Goal: Transaction & Acquisition: Purchase product/service

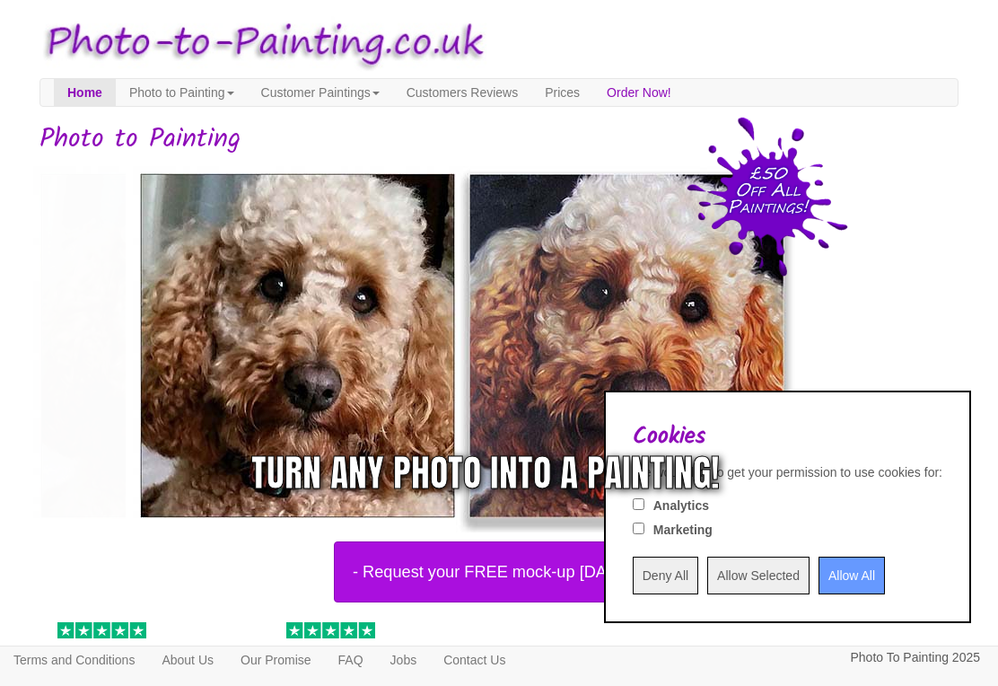
click at [633, 581] on input "Deny All" at bounding box center [666, 575] width 66 height 38
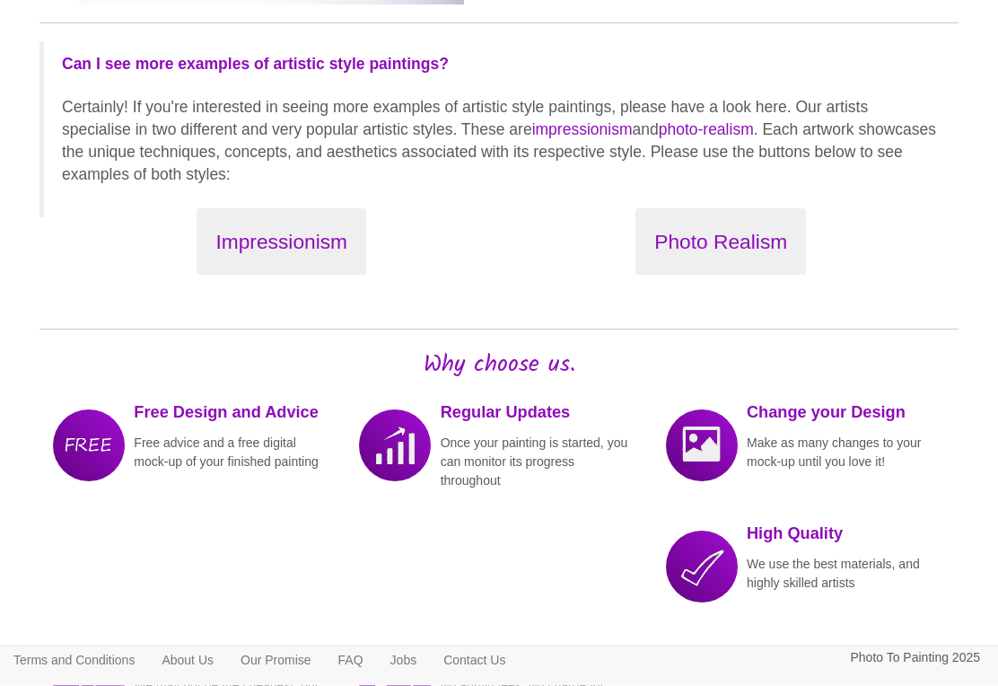
scroll to position [2004, 0]
click at [694, 233] on button "Photo Realism" at bounding box center [720, 241] width 170 height 67
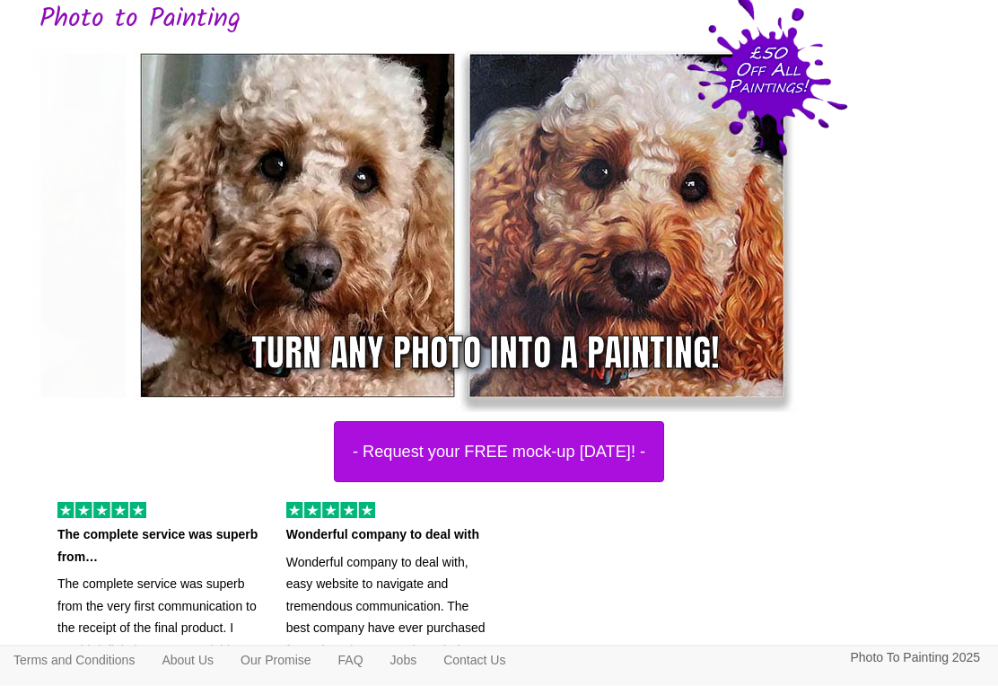
scroll to position [120, 0]
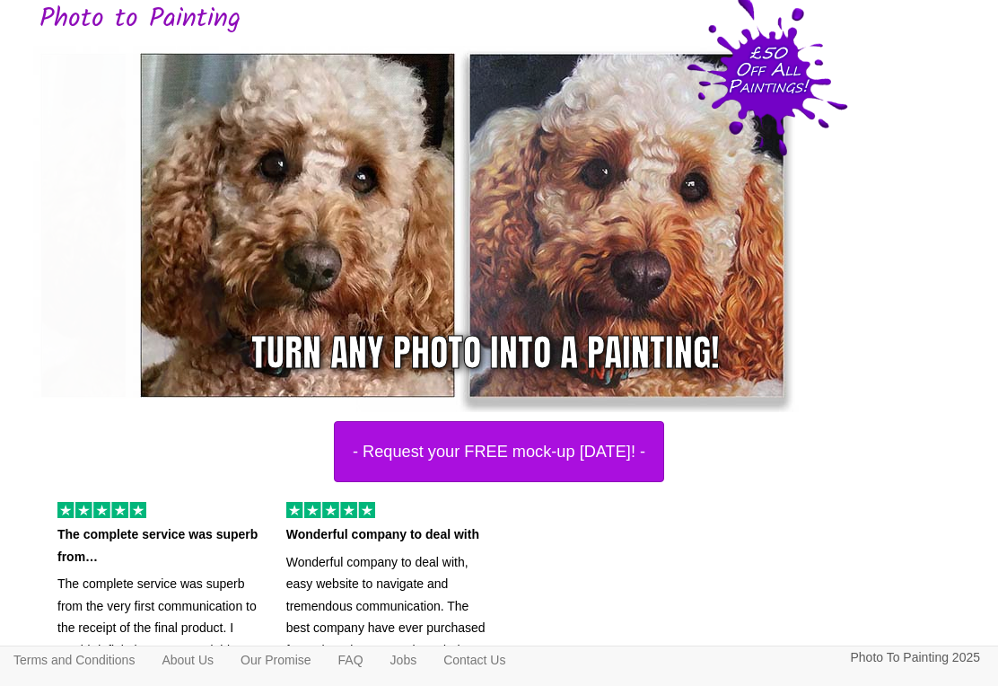
click at [402, 451] on button "- Request your FREE mock-up today! -" at bounding box center [499, 451] width 330 height 61
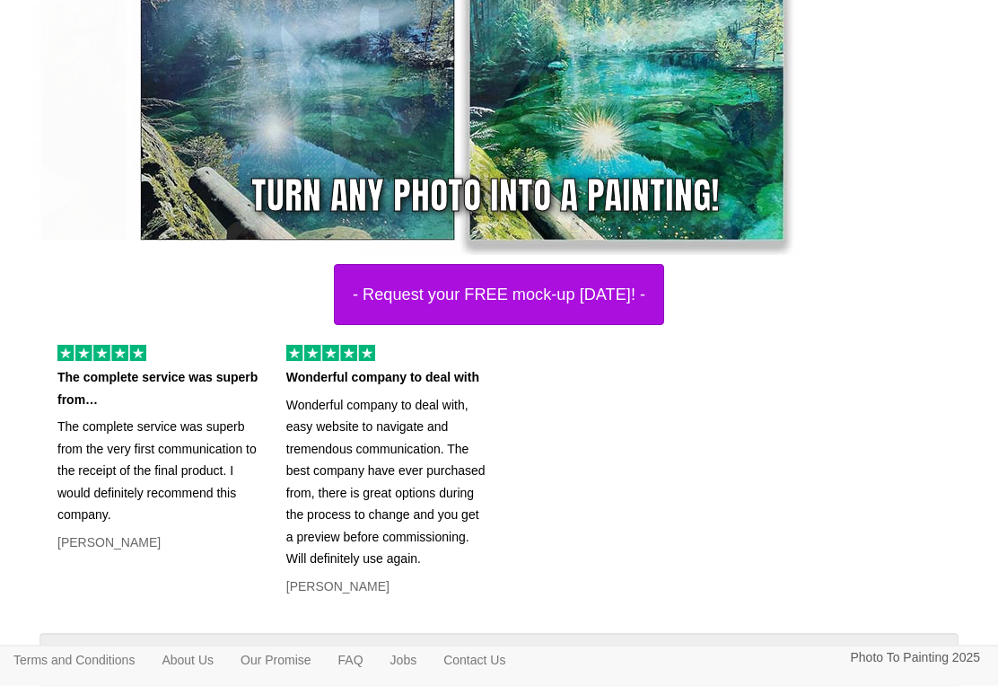
scroll to position [250, 0]
